Goal: Task Accomplishment & Management: Manage account settings

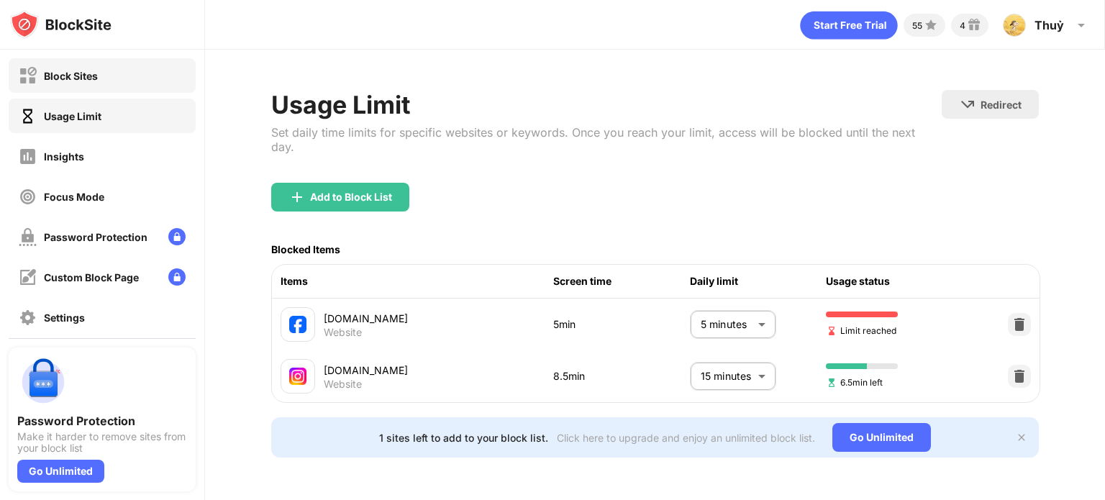
click at [161, 77] on div "Block Sites" at bounding box center [102, 75] width 187 height 35
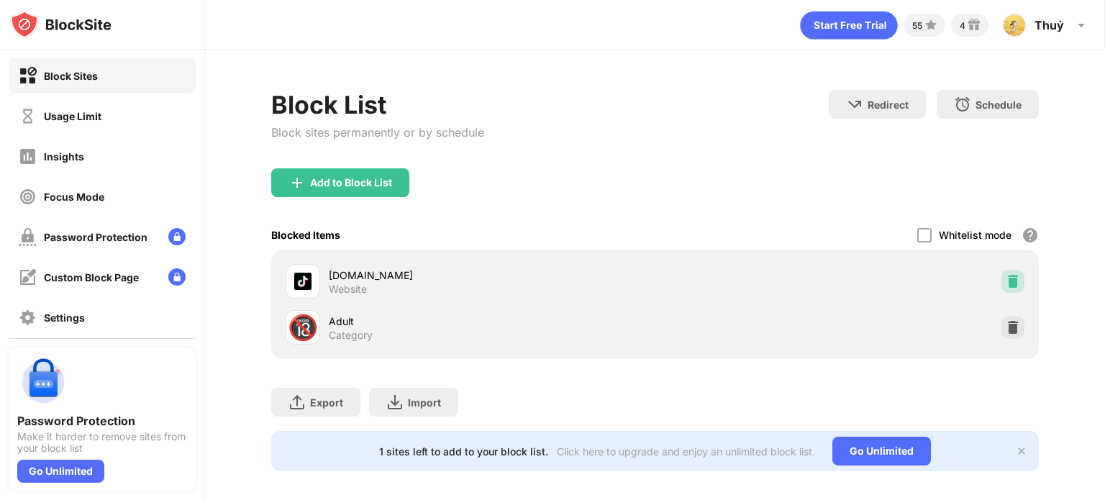
click at [1006, 286] on img at bounding box center [1013, 281] width 14 height 14
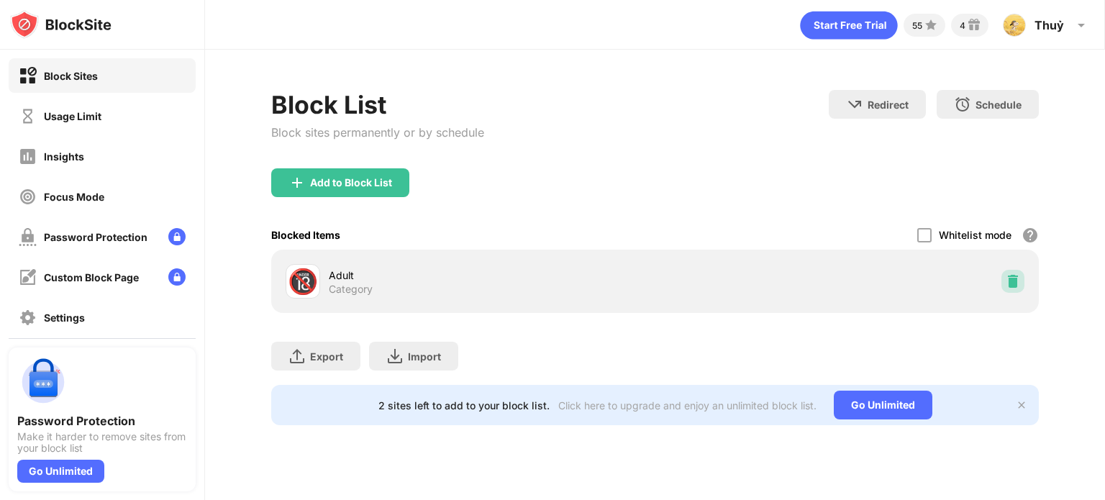
click at [1009, 278] on img at bounding box center [1013, 281] width 14 height 14
